Goal: Transaction & Acquisition: Subscribe to service/newsletter

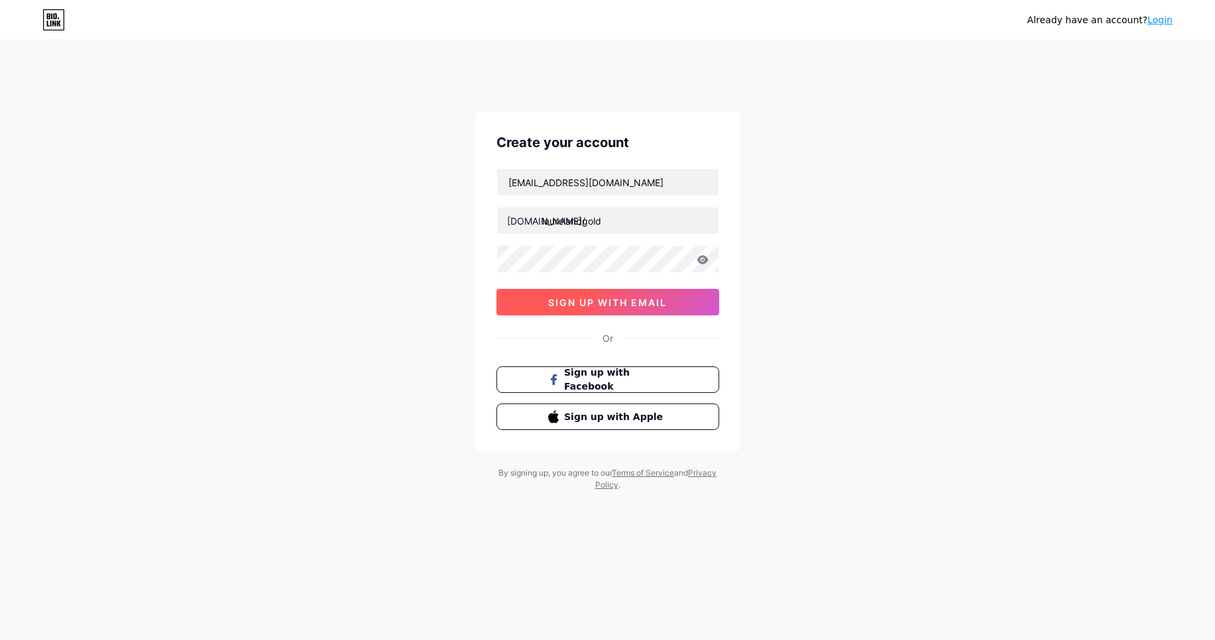
click at [655, 295] on button "sign up with email" at bounding box center [608, 302] width 223 height 27
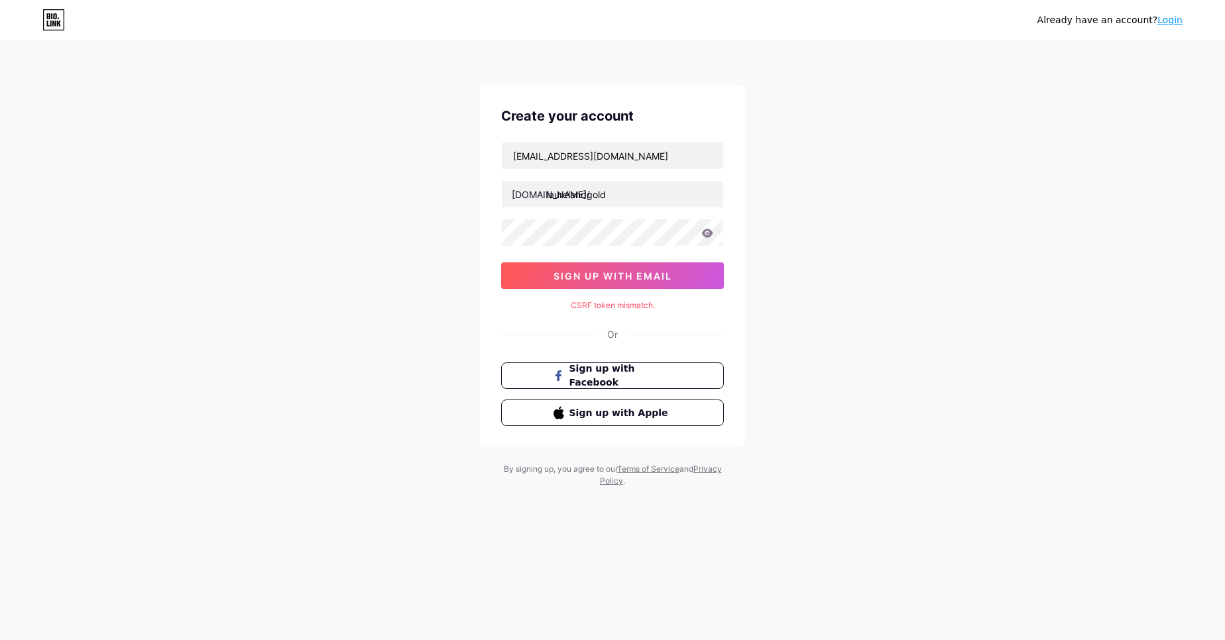
click at [702, 231] on icon at bounding box center [707, 233] width 12 height 9
click at [707, 234] on icon at bounding box center [707, 233] width 11 height 9
click at [572, 281] on span "sign up with email" at bounding box center [613, 276] width 119 height 11
click at [1175, 19] on link "Login" at bounding box center [1170, 20] width 25 height 11
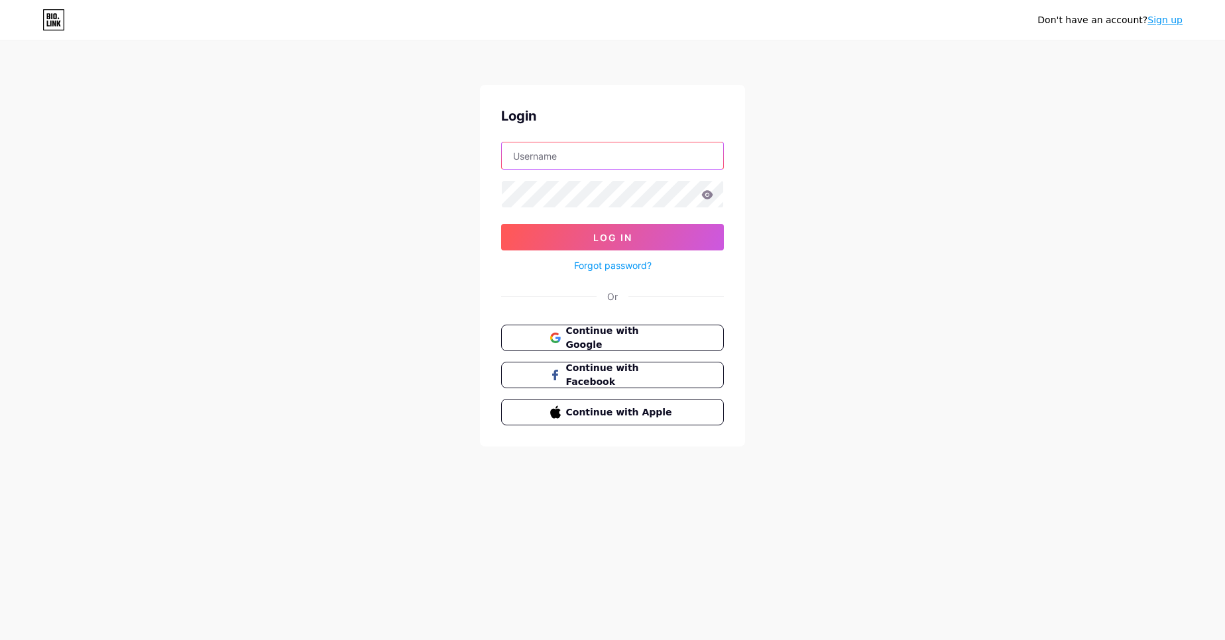
click at [617, 160] on input "text" at bounding box center [612, 156] width 221 height 27
click at [798, 290] on div "Don't have an account? Sign up Login Log In Forgot password? Or Continue with G…" at bounding box center [612, 244] width 1225 height 489
click at [658, 335] on span "Continue with Google" at bounding box center [620, 338] width 111 height 29
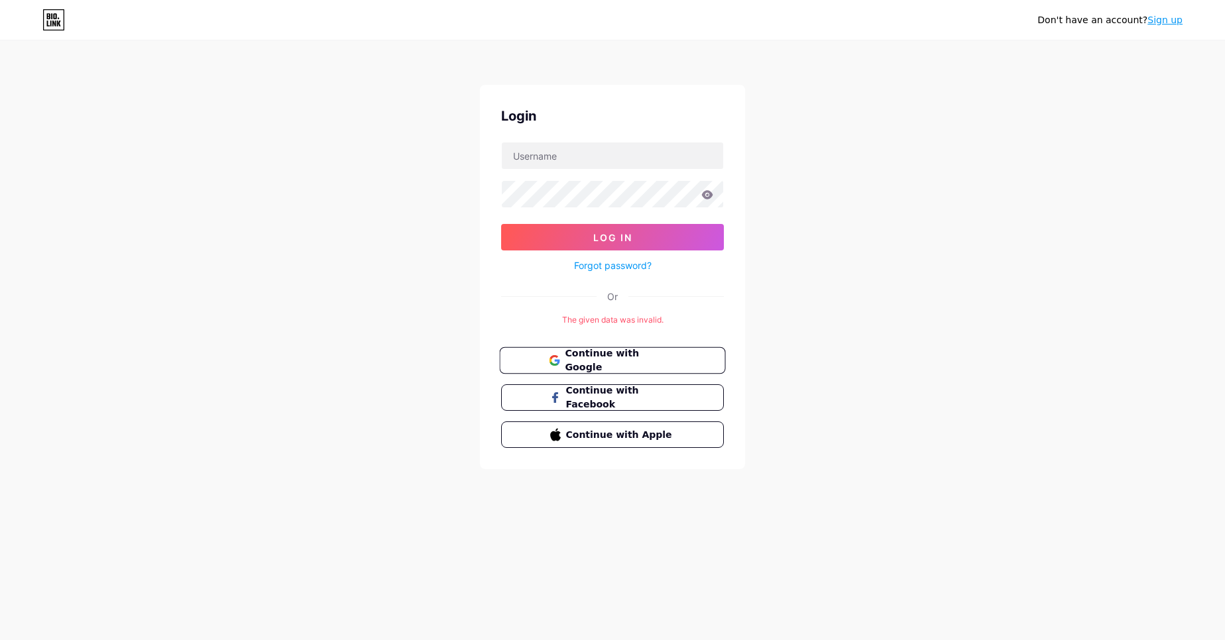
click at [577, 366] on span "Continue with Google" at bounding box center [620, 361] width 111 height 29
click at [1163, 20] on link "Sign up" at bounding box center [1165, 20] width 35 height 11
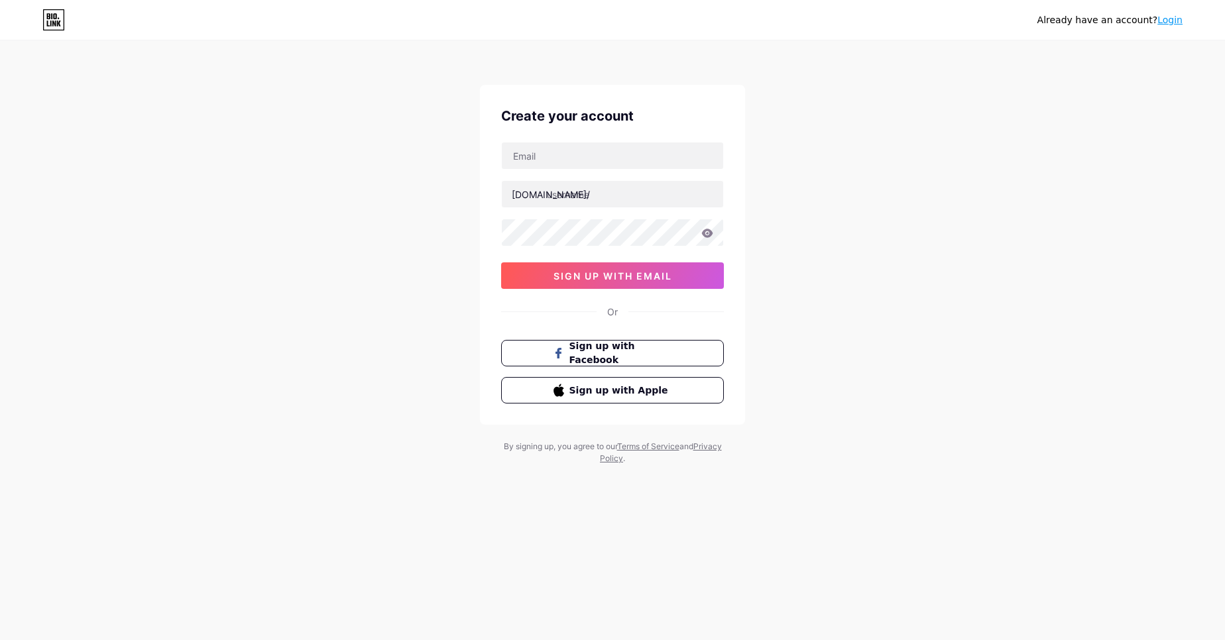
click at [491, 170] on div "Create your account bio.link/ sign up with email Or Sign up with Facebook Sign …" at bounding box center [612, 255] width 265 height 340
click at [538, 162] on input "text" at bounding box center [612, 156] width 221 height 27
type input "[EMAIL_ADDRESS][DOMAIN_NAME]"
click at [599, 190] on input "text" at bounding box center [612, 194] width 221 height 27
click at [591, 202] on input "text" at bounding box center [612, 194] width 221 height 27
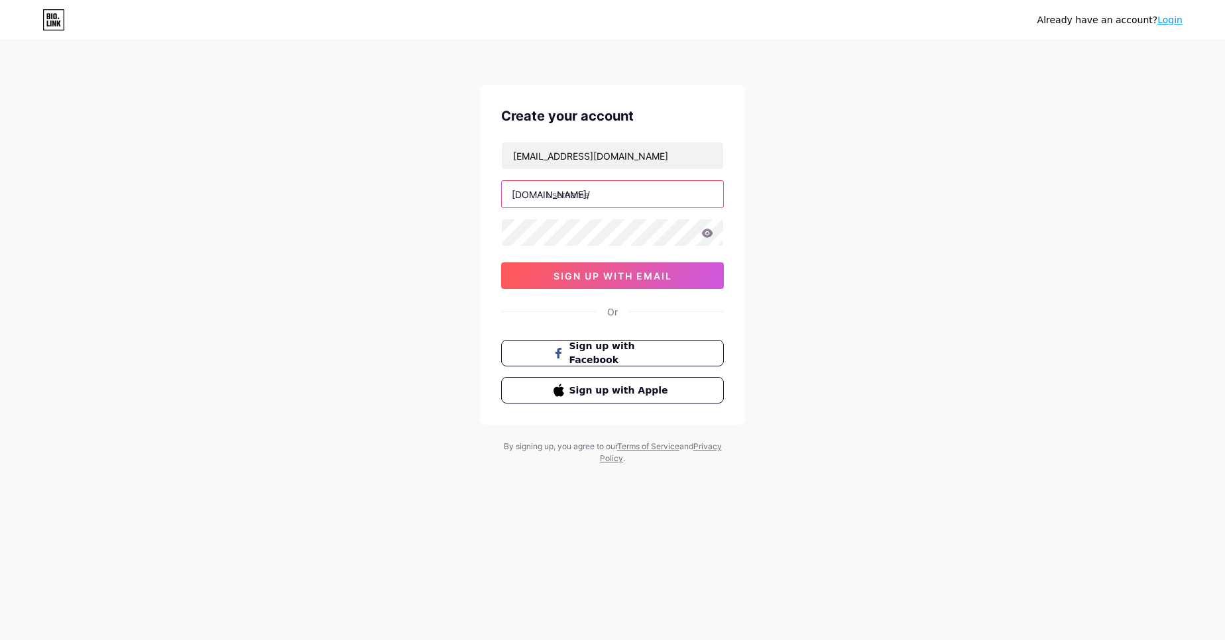
paste input "welcome123#"
type input "welcome123#"
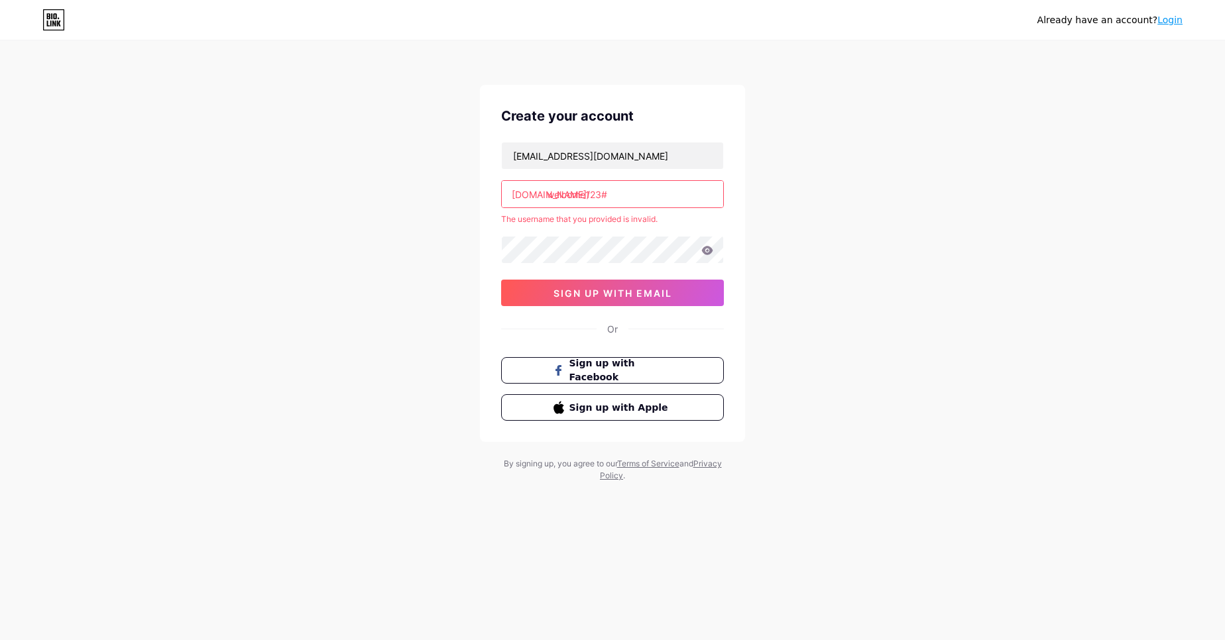
drag, startPoint x: 603, startPoint y: 197, endPoint x: 542, endPoint y: 196, distance: 61.0
click at [542, 196] on div "bio.link/ welcome123#" at bounding box center [612, 194] width 223 height 28
click at [704, 254] on icon at bounding box center [707, 250] width 12 height 9
drag, startPoint x: 569, startPoint y: 159, endPoint x: 468, endPoint y: 151, distance: 101.1
click at [468, 151] on div "Already have an account? Login Create your account laurelandgold.seo@gmail.com …" at bounding box center [612, 262] width 1225 height 524
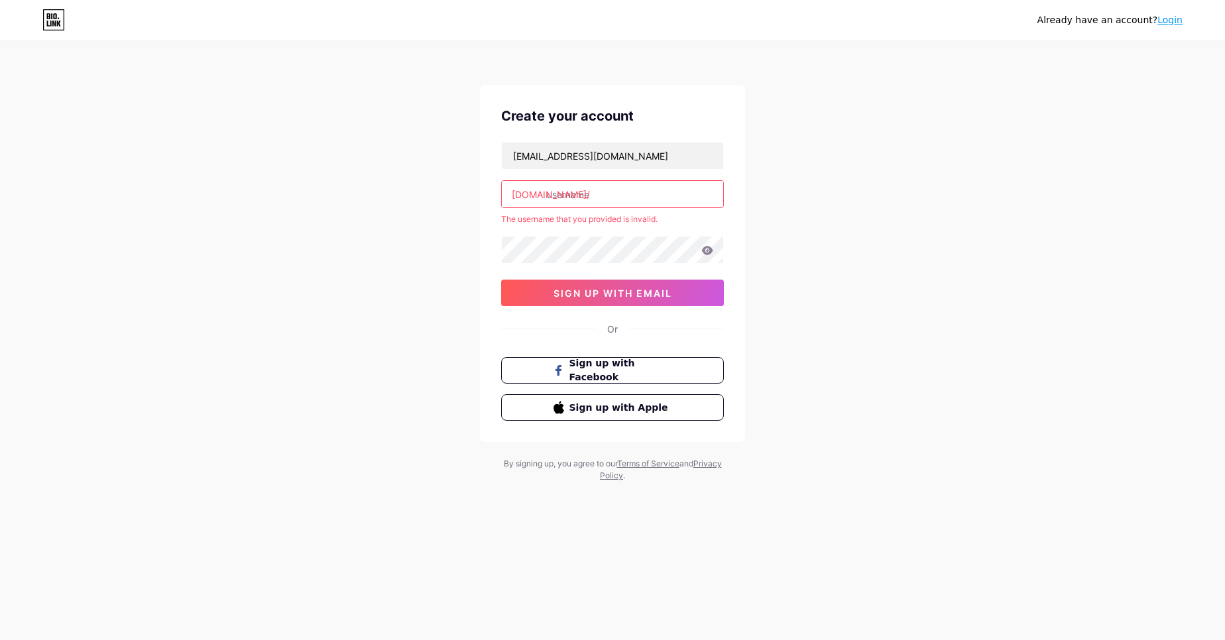
click at [592, 200] on input "text" at bounding box center [612, 194] width 221 height 27
paste input "laurelandgol"
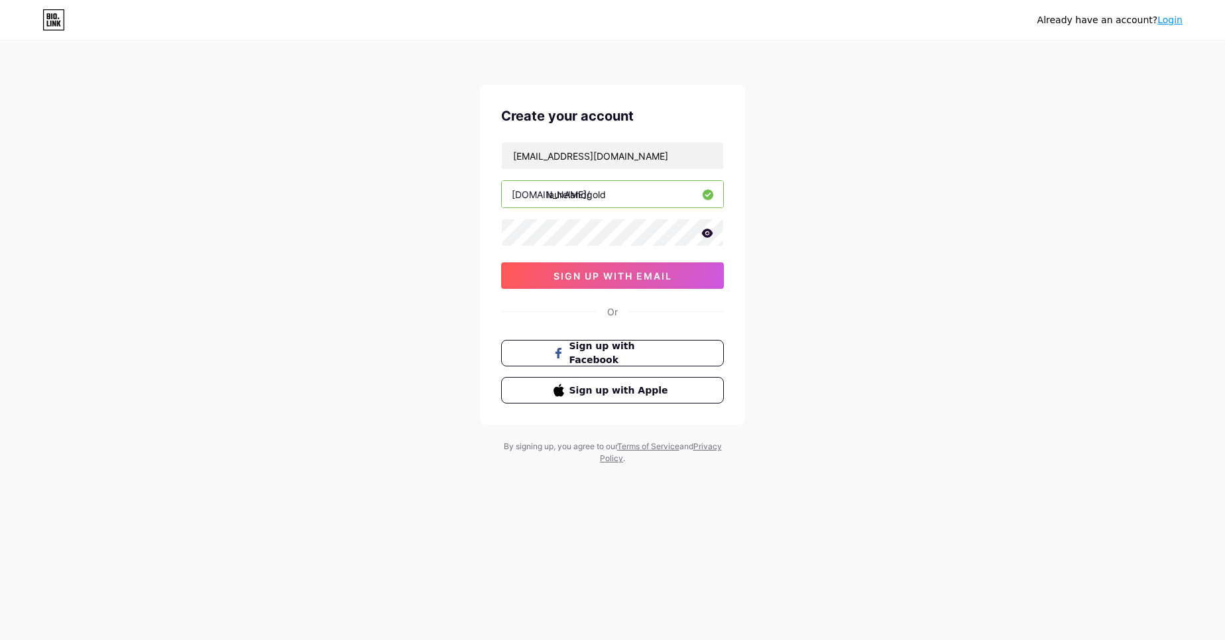
type input "laurelandgold"
click at [707, 232] on icon at bounding box center [707, 233] width 11 height 9
click at [603, 285] on button "sign up with email" at bounding box center [612, 276] width 223 height 27
